Goal: Transaction & Acquisition: Purchase product/service

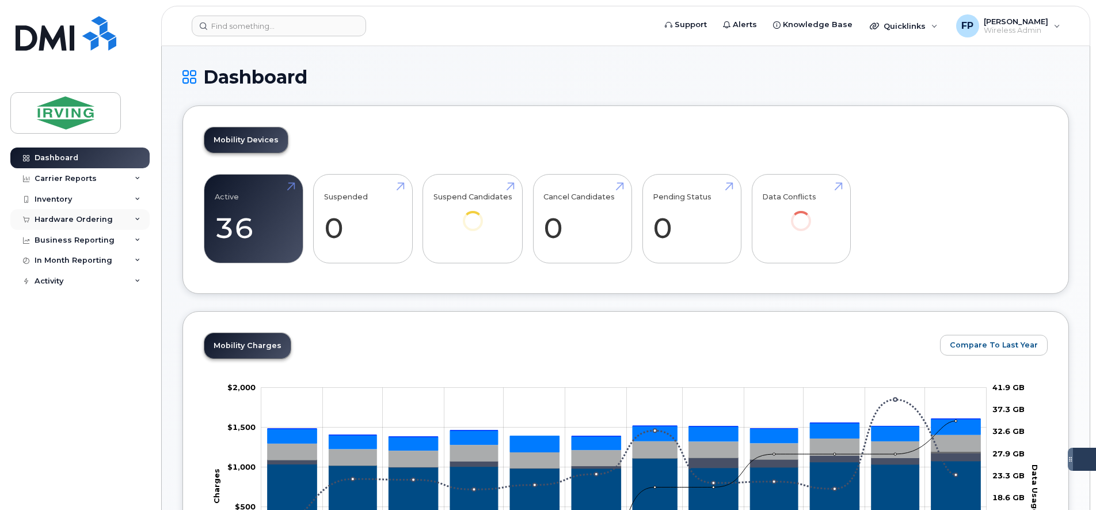
click at [46, 219] on div "Hardware Ordering" at bounding box center [74, 219] width 78 height 9
click at [48, 265] on div "Orders" at bounding box center [54, 262] width 28 height 10
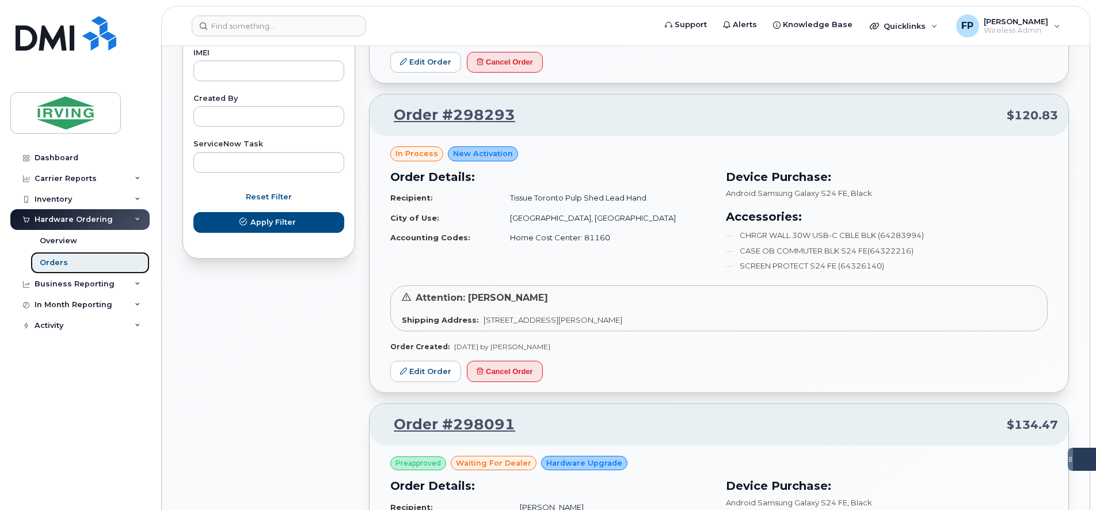
scroll to position [648, 0]
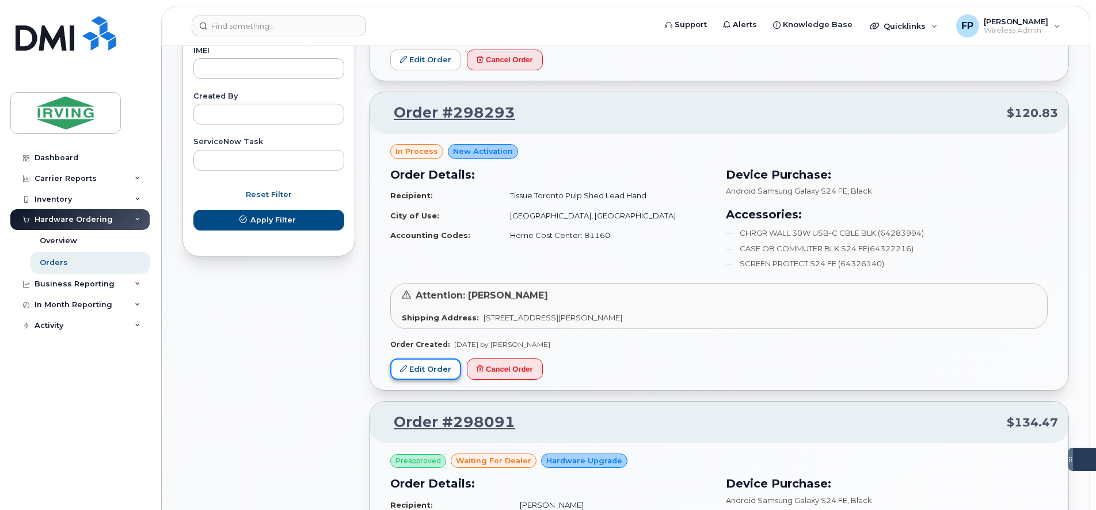
click at [400, 368] on icon at bounding box center [403, 368] width 7 height 7
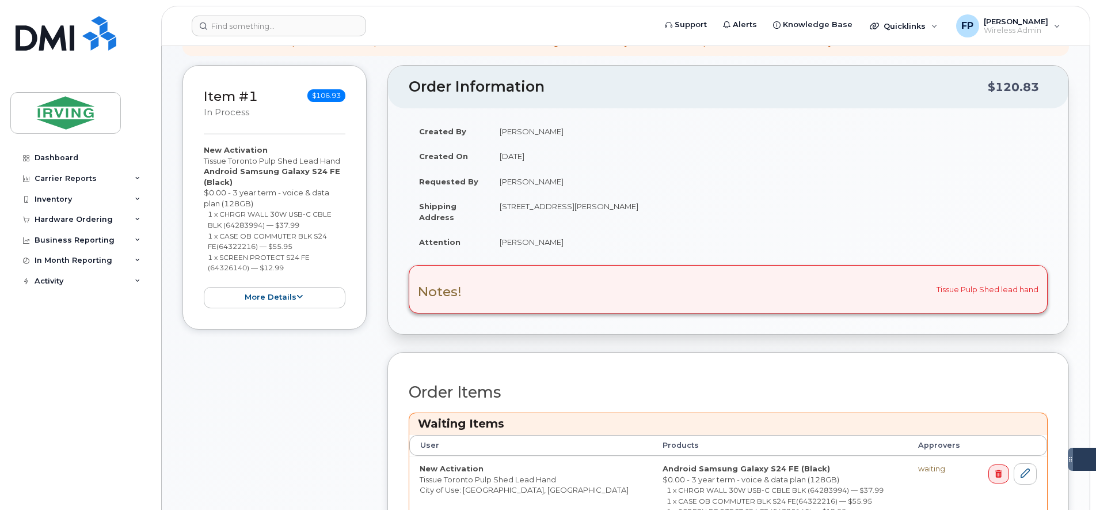
scroll to position [288, 0]
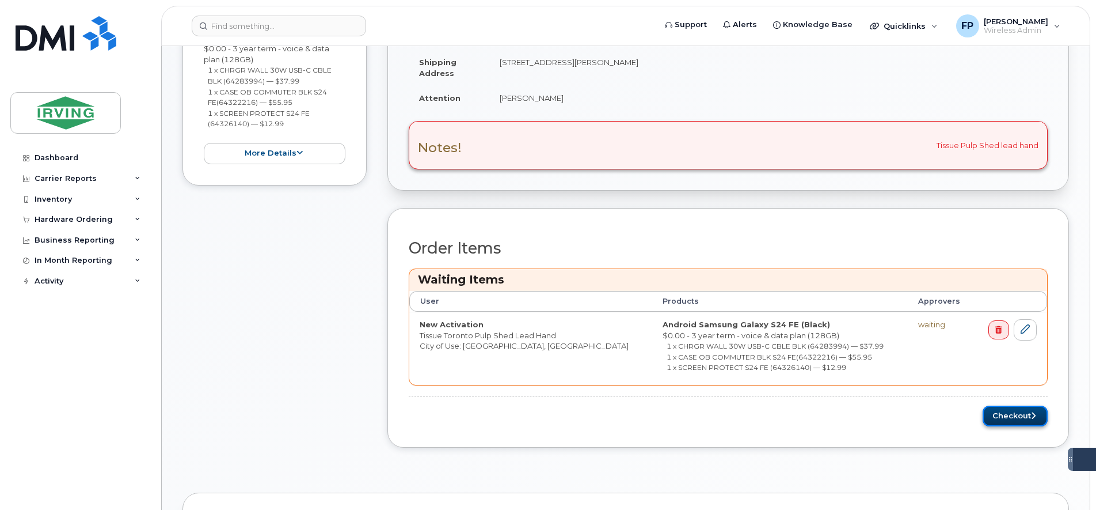
click at [1020, 415] on button "Checkout" at bounding box center [1015, 415] width 65 height 21
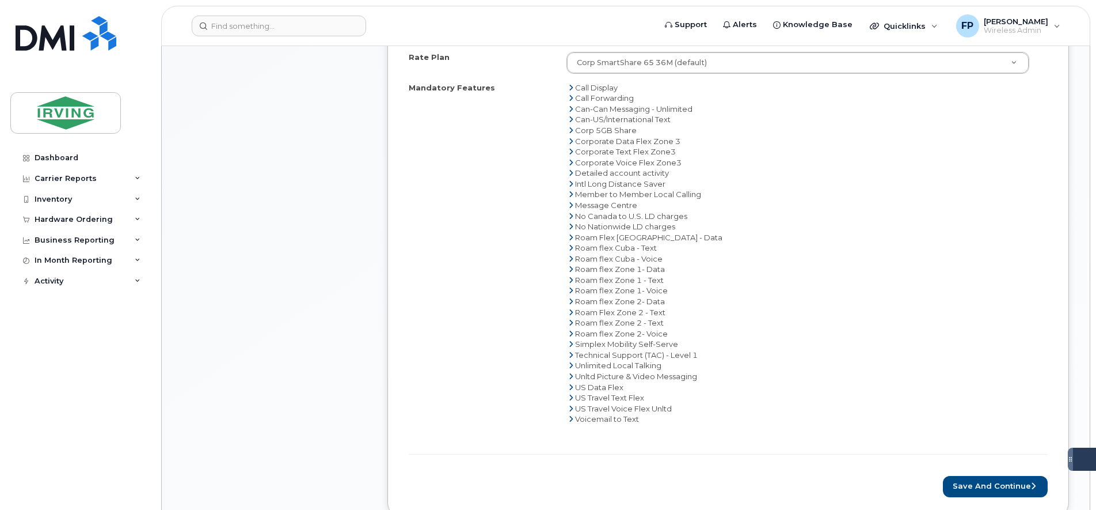
scroll to position [792, 0]
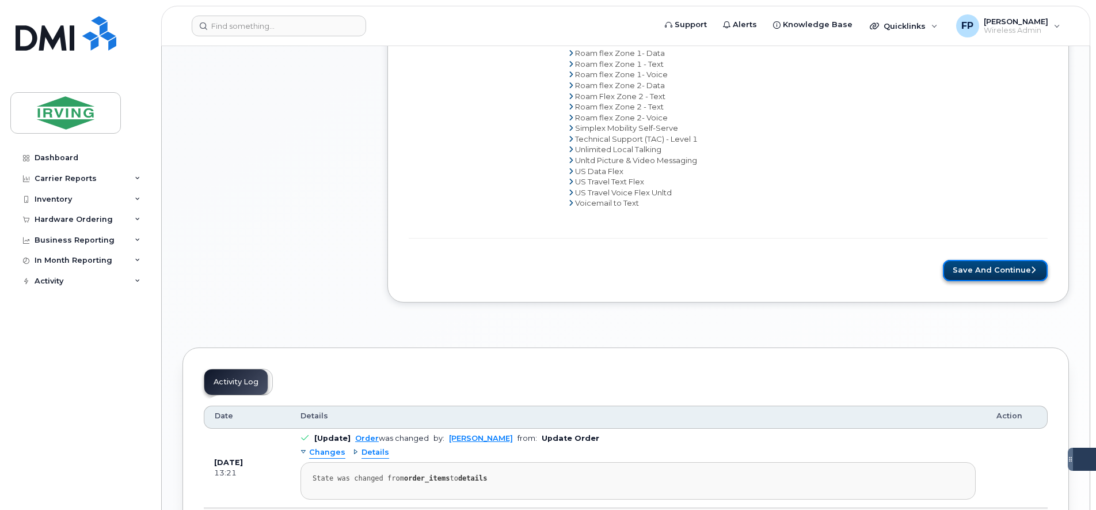
click at [979, 267] on button "Save and Continue" at bounding box center [995, 270] width 105 height 21
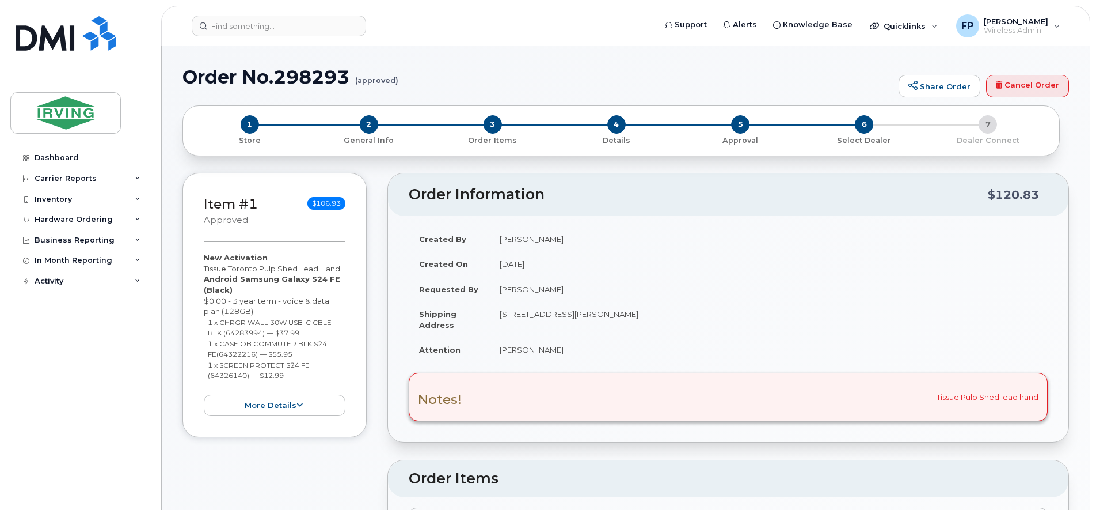
type textarea "Please ship directlyto [GEOGRAPHIC_DATA] [GEOGRAPHIC_DATA] site"
radio input "true"
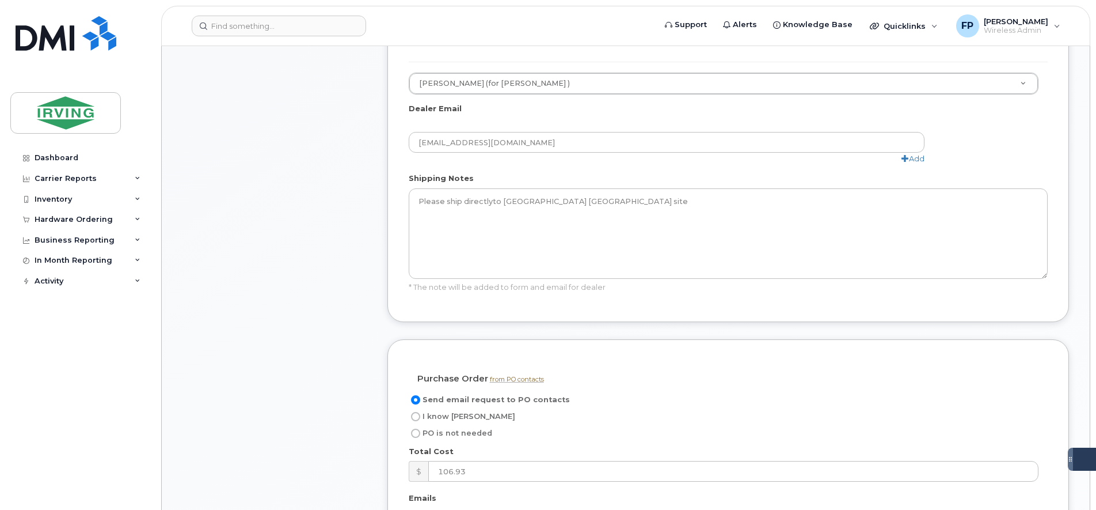
scroll to position [720, 0]
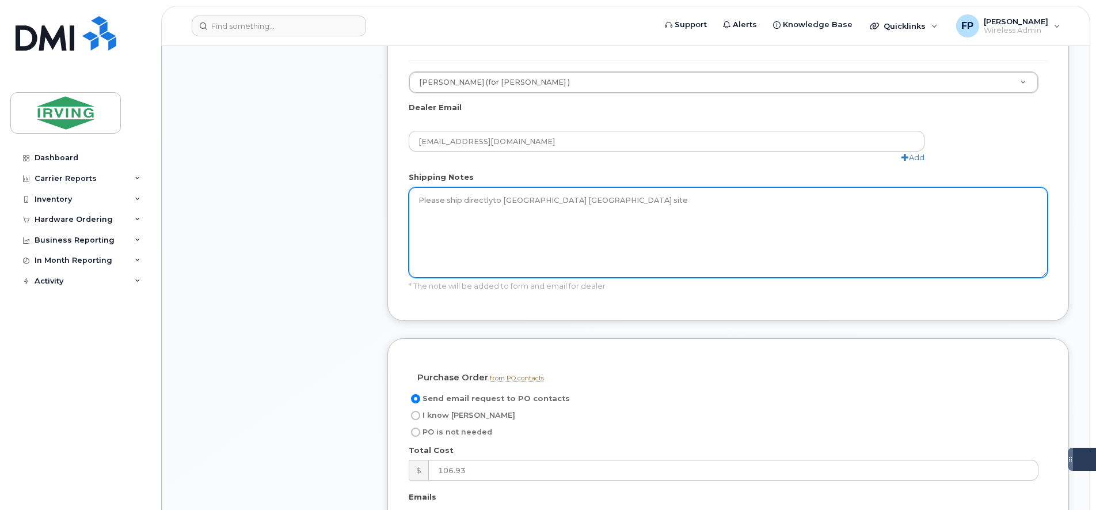
click at [491, 187] on textarea "Please ship directlyto [GEOGRAPHIC_DATA] [GEOGRAPHIC_DATA] site" at bounding box center [728, 232] width 639 height 90
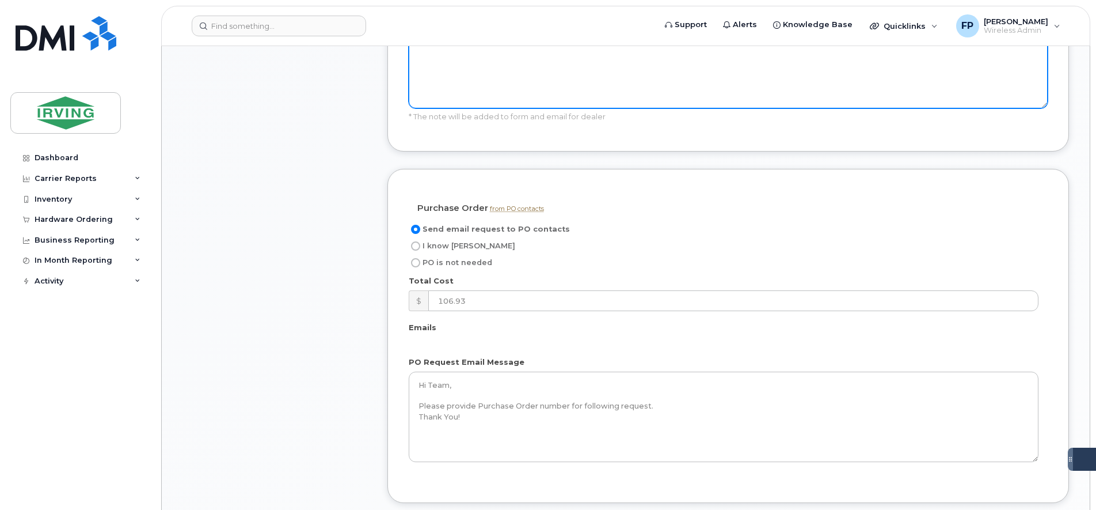
scroll to position [864, 0]
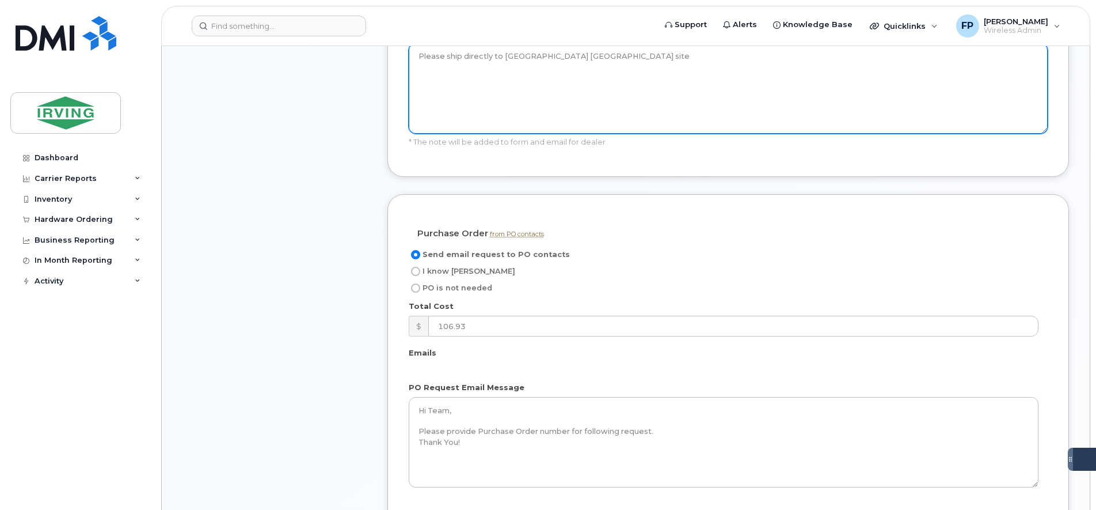
type textarea "Please ship directly to [GEOGRAPHIC_DATA] [GEOGRAPHIC_DATA] site"
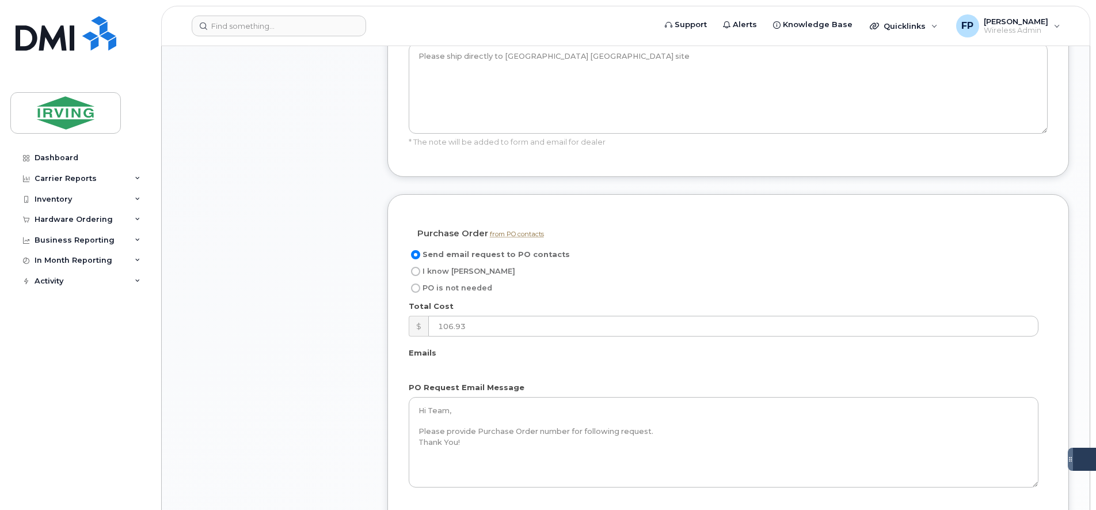
click at [447, 267] on span "I know [PERSON_NAME]" at bounding box center [469, 271] width 93 height 9
click at [420, 267] on input "I know [PERSON_NAME]" at bounding box center [415, 271] width 9 height 9
radio input "true"
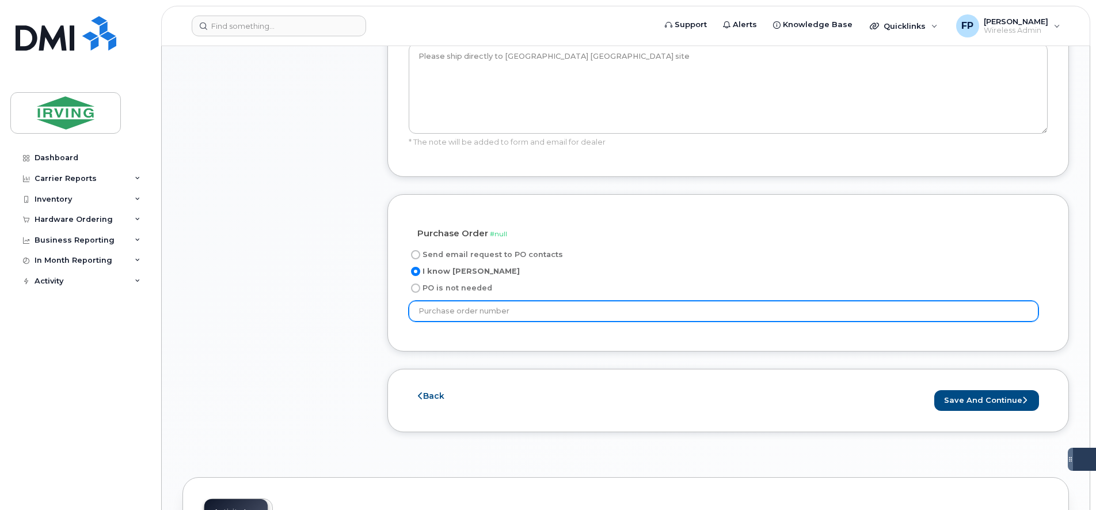
click at [477, 301] on input "text" at bounding box center [724, 311] width 630 height 21
type input "44734"
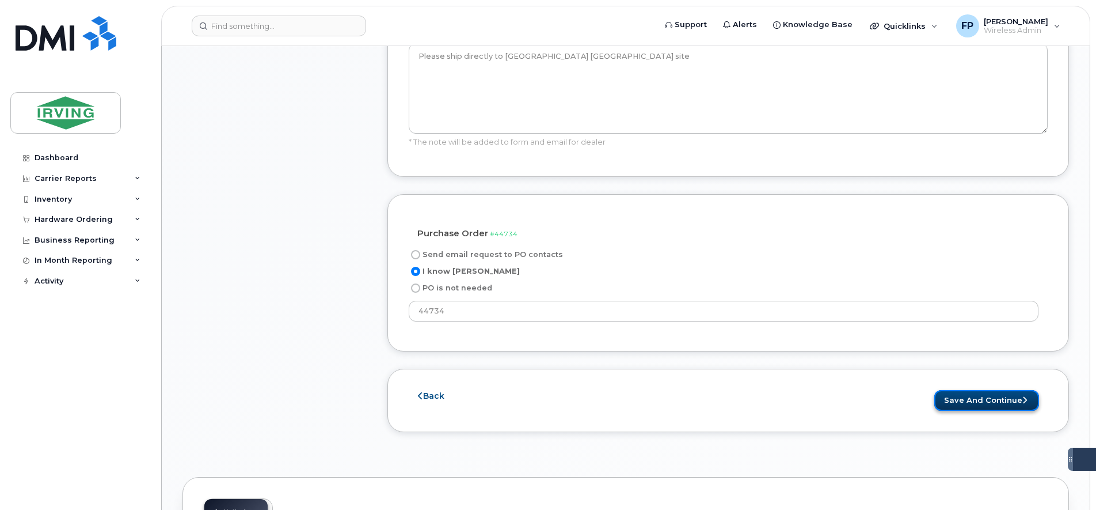
click at [994, 390] on button "Save and Continue" at bounding box center [986, 400] width 105 height 21
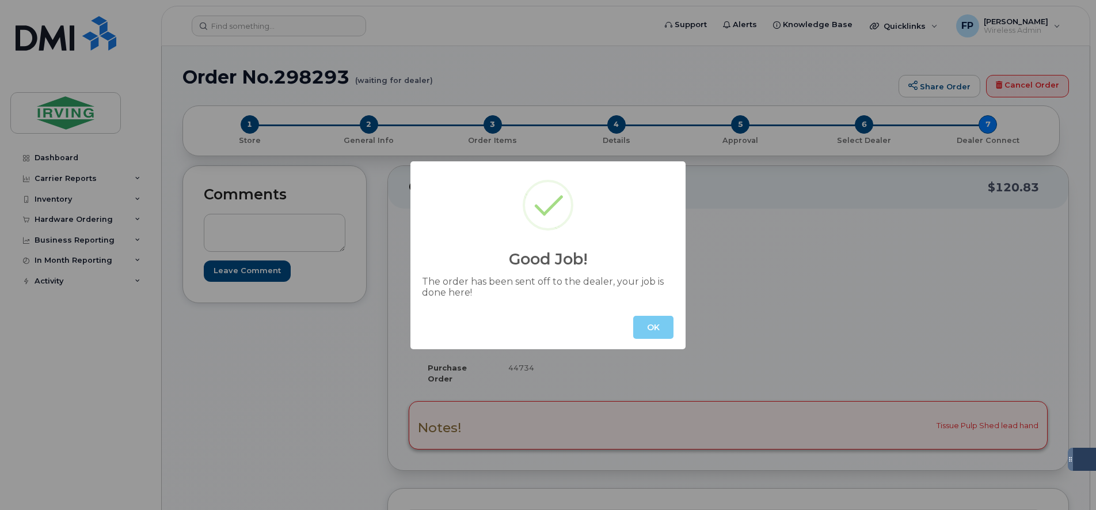
click at [662, 326] on button "OK" at bounding box center [653, 327] width 40 height 23
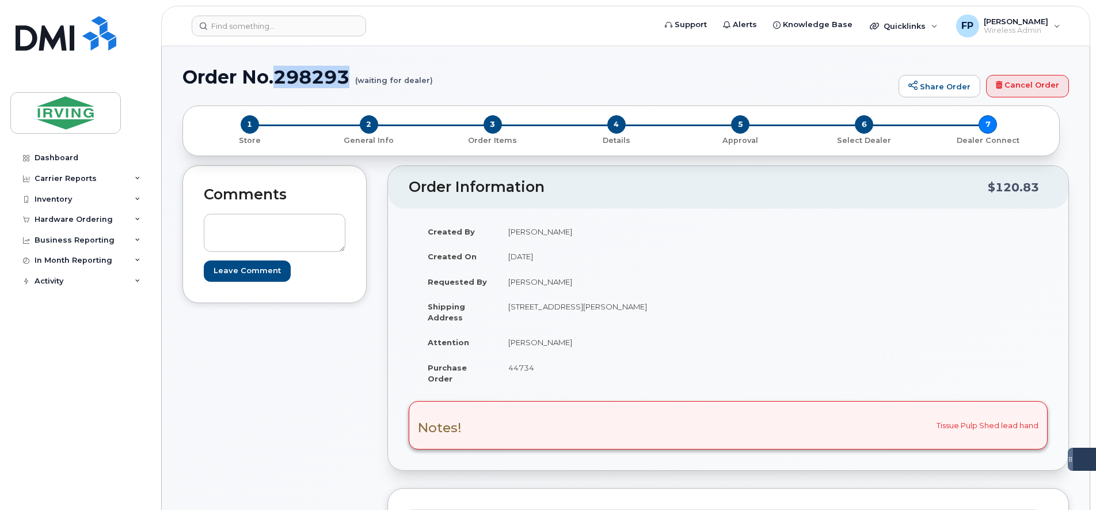
drag, startPoint x: 351, startPoint y: 77, endPoint x: 278, endPoint y: 77, distance: 73.7
click at [278, 77] on h1 "Order No.298293 (waiting for dealer)" at bounding box center [538, 77] width 710 height 20
copy h1 "298293"
click at [82, 215] on div "Hardware Ordering" at bounding box center [74, 219] width 78 height 9
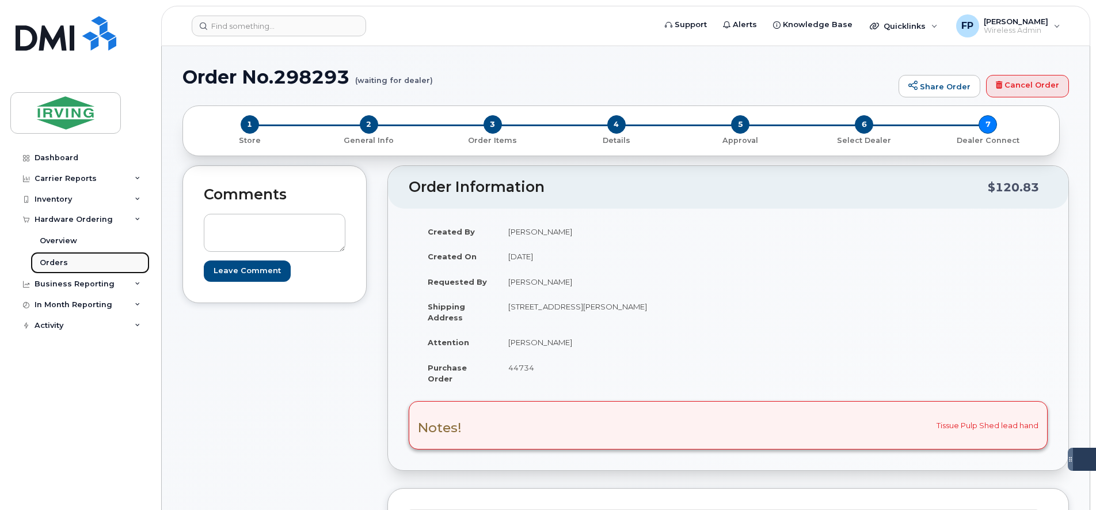
click at [69, 268] on link "Orders" at bounding box center [90, 263] width 119 height 22
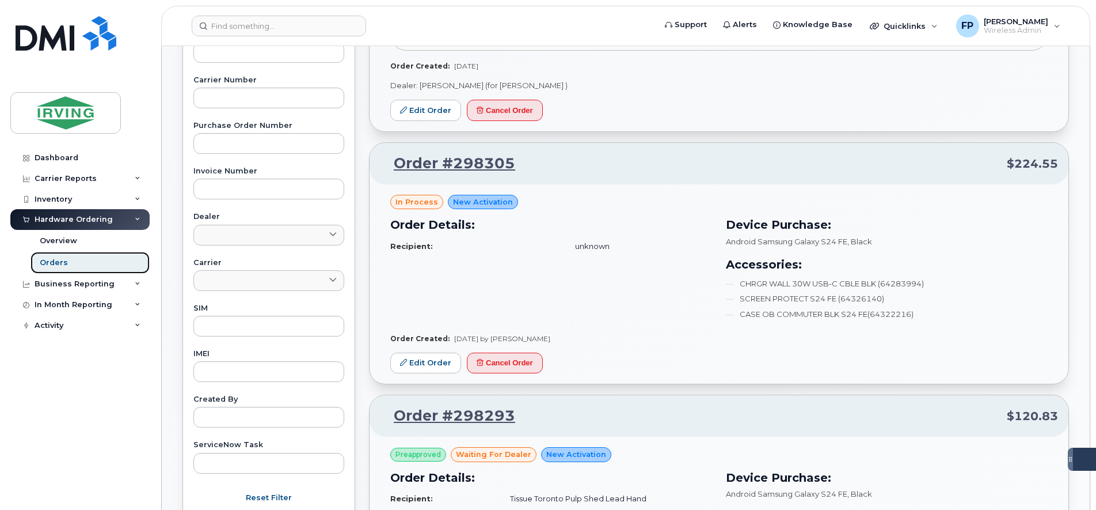
scroll to position [360, 0]
